Goal: Check status: Check status

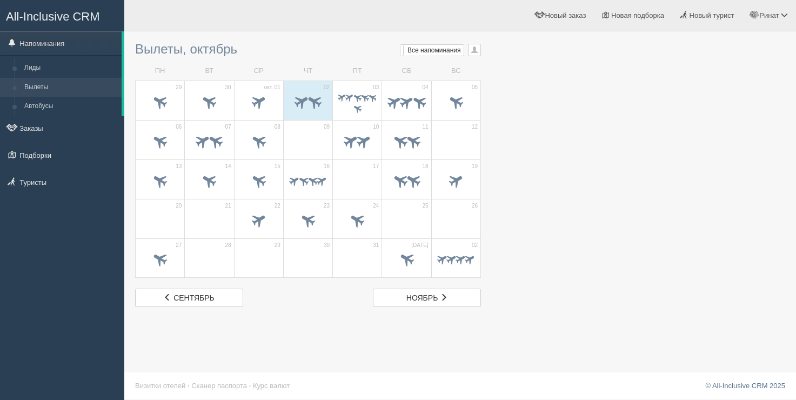
scroll to position [1, 0]
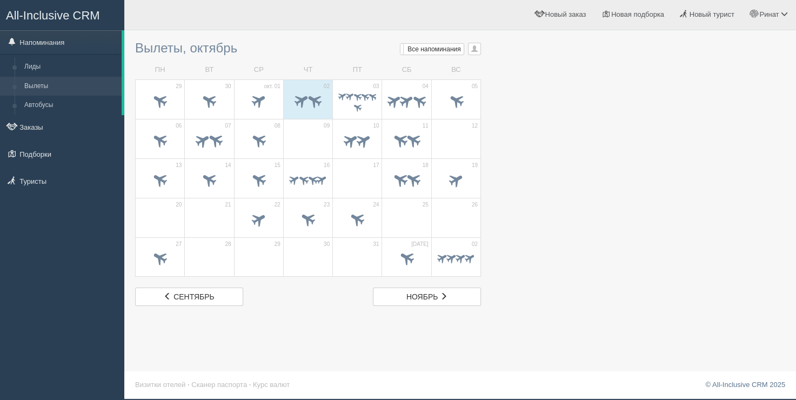
drag, startPoint x: 331, startPoint y: 56, endPoint x: 337, endPoint y: 65, distance: 10.2
click at [334, 61] on div "Вылеты, октябрь Мои напоминания Мои Все напоминания Все Все напоминания Все Мои…" at bounding box center [308, 171] width 346 height 270
click at [355, 104] on span at bounding box center [357, 107] width 10 height 10
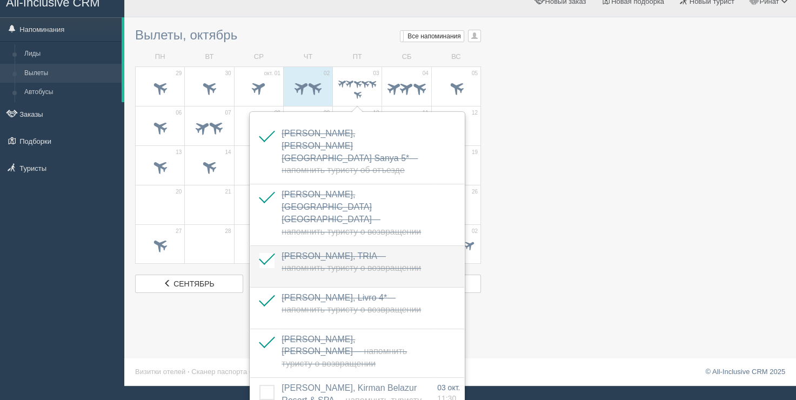
scroll to position [21, 0]
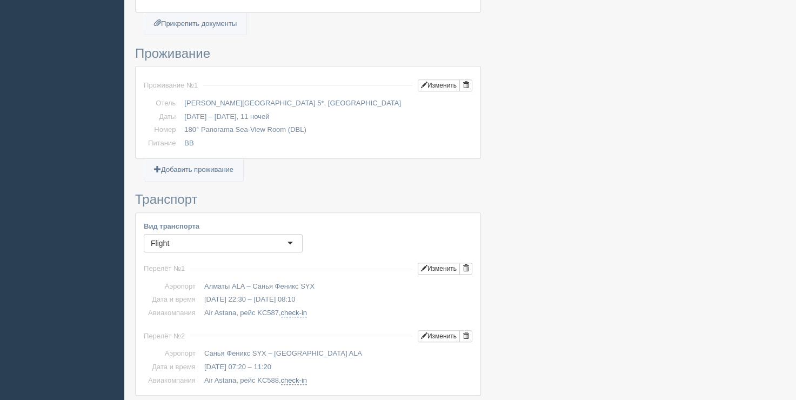
scroll to position [486, 0]
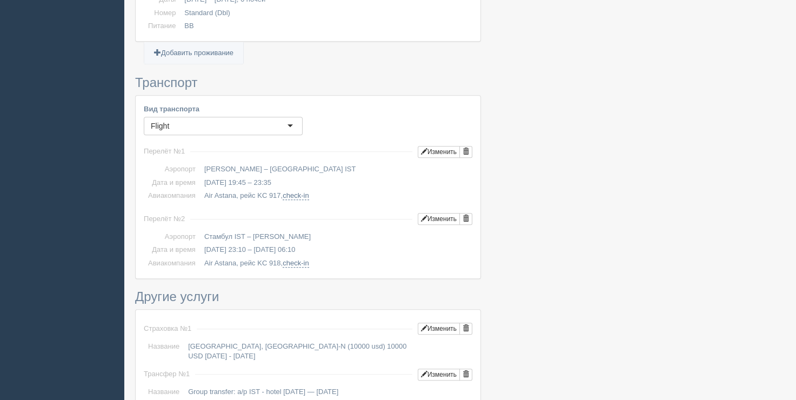
scroll to position [540, 0]
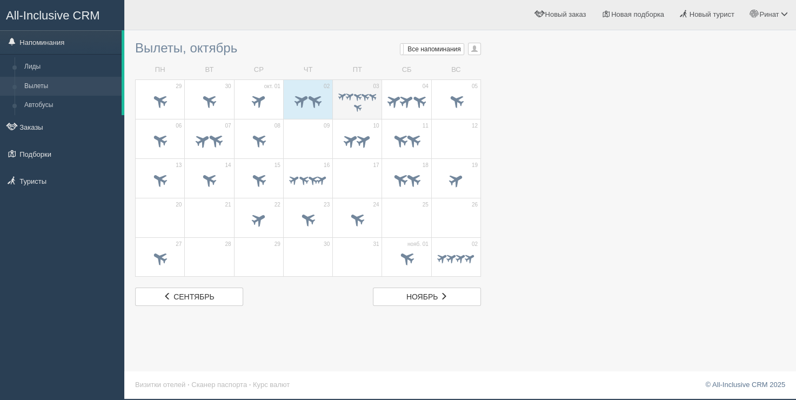
click at [348, 95] on span at bounding box center [350, 96] width 10 height 10
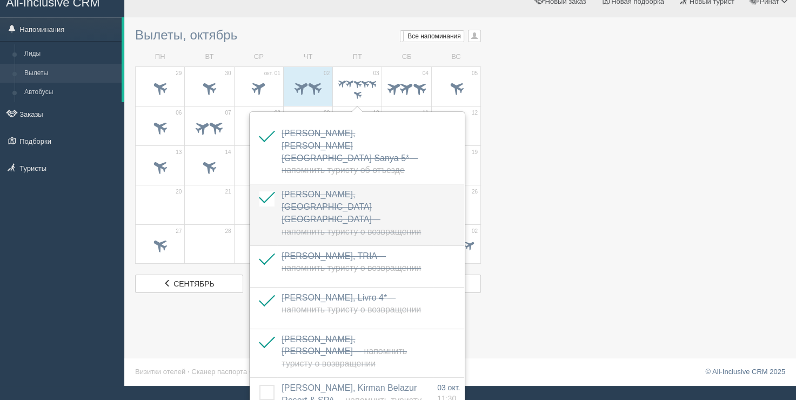
scroll to position [21, 0]
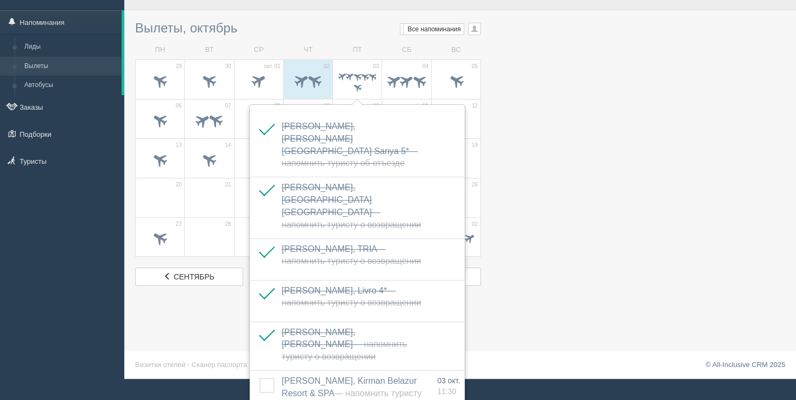
drag, startPoint x: 397, startPoint y: 31, endPoint x: 404, endPoint y: 39, distance: 10.7
click at [404, 39] on div "Вылеты, октябрь Мои напоминания Мои Все напоминания Все Все напоминания Все Мои…" at bounding box center [308, 151] width 346 height 270
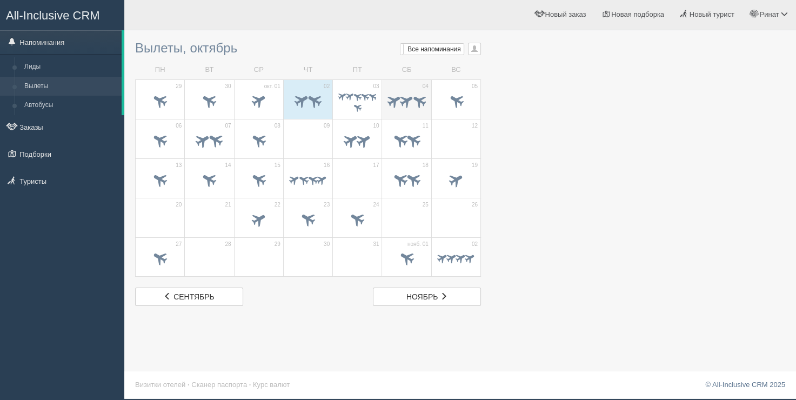
scroll to position [1, 0]
click at [425, 76] on td "СБ" at bounding box center [406, 70] width 49 height 19
click at [415, 103] on span at bounding box center [419, 100] width 17 height 17
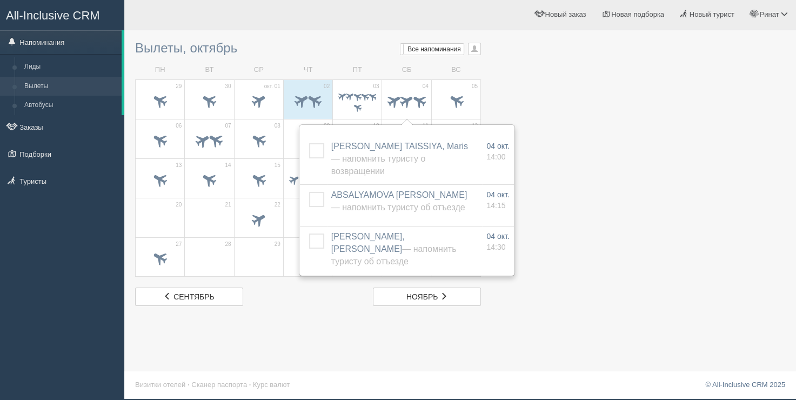
click at [331, 66] on td "ЧТ" at bounding box center [307, 70] width 49 height 19
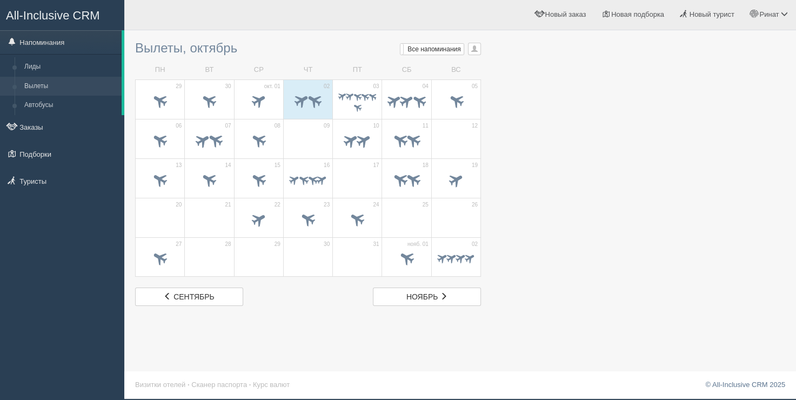
click at [647, 88] on div at bounding box center [460, 171] width 650 height 270
click at [328, 97] on td "02" at bounding box center [307, 98] width 49 height 39
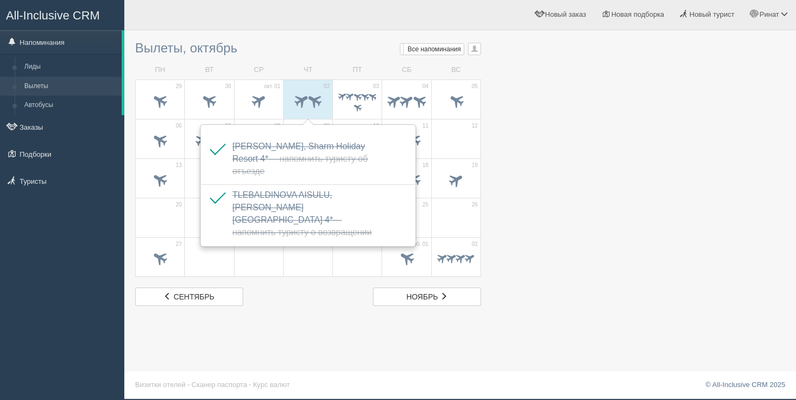
click at [330, 30] on div at bounding box center [460, 19] width 650 height 31
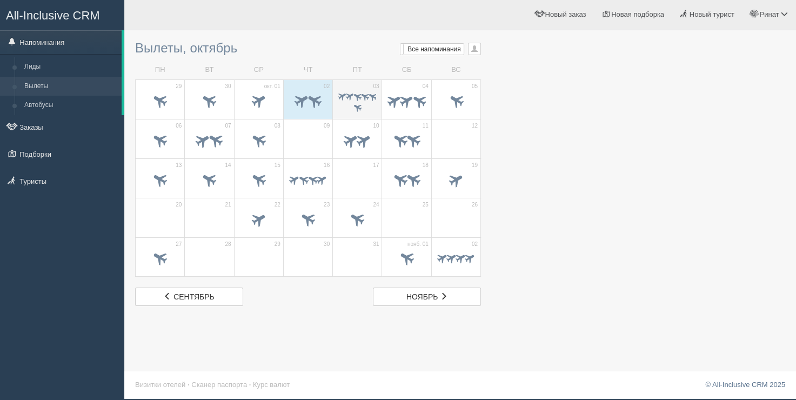
click at [366, 100] on span at bounding box center [365, 96] width 10 height 10
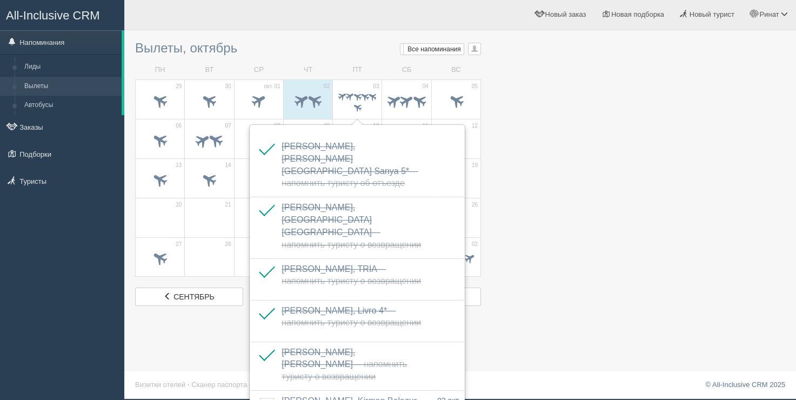
click at [373, 26] on ul "Ринат Мой профиль Моя аналитика Для туристов Помощь Выход" at bounding box center [561, 14] width 470 height 31
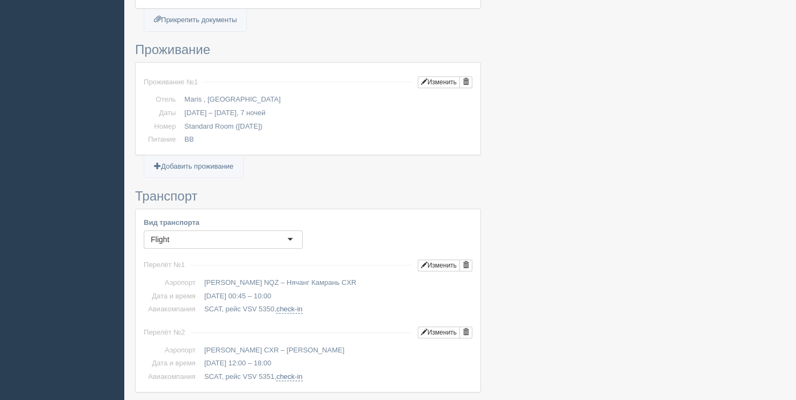
scroll to position [432, 0]
